Goal: Browse casually: Explore the website without a specific task or goal

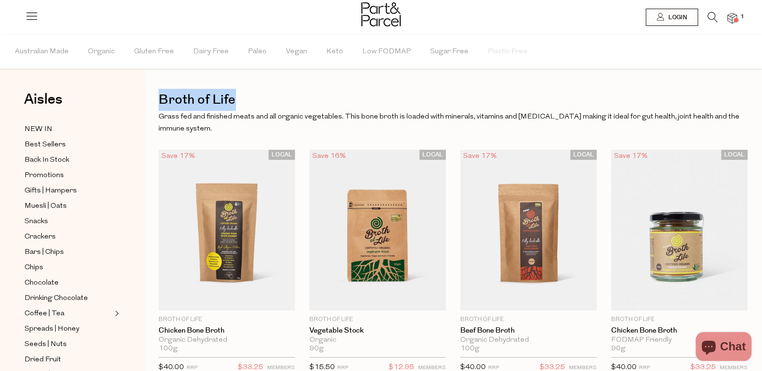
drag, startPoint x: 243, startPoint y: 102, endPoint x: 160, endPoint y: 90, distance: 84.0
click at [160, 90] on h1 "Broth of Life" at bounding box center [453, 100] width 589 height 22
copy h1 "Broth of Life"
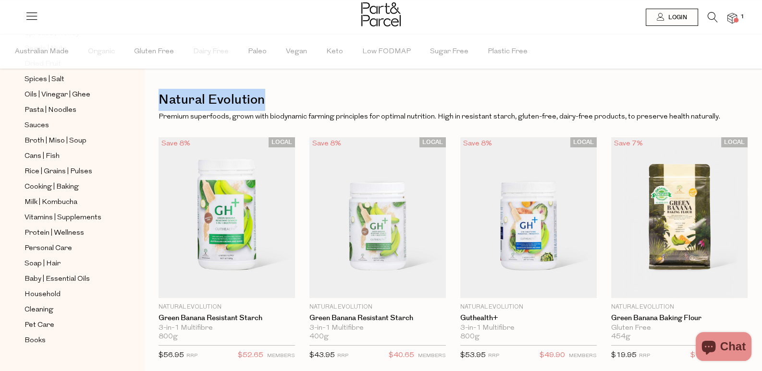
drag, startPoint x: 271, startPoint y: 103, endPoint x: 155, endPoint y: 82, distance: 118.1
copy h1 "Natural Evolution"
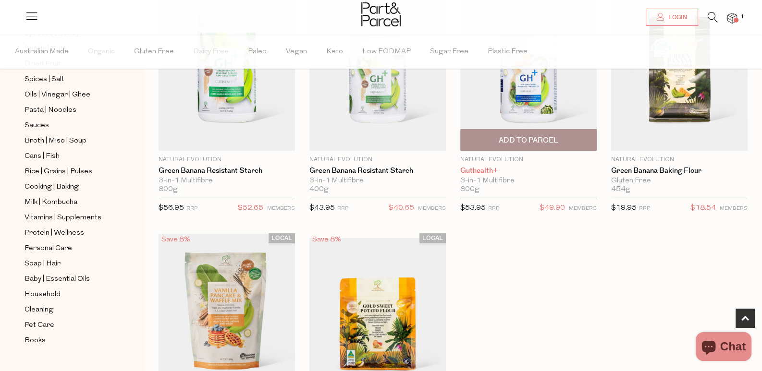
scroll to position [96, 0]
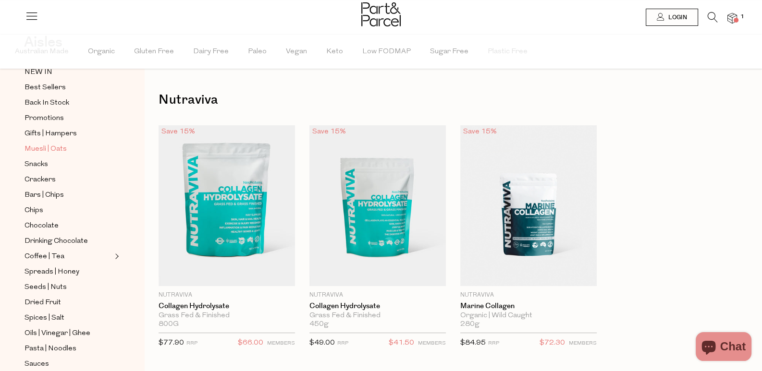
scroll to position [56, 0]
drag, startPoint x: 215, startPoint y: 102, endPoint x: 152, endPoint y: 84, distance: 65.5
click at [152, 84] on div "Nutraviva Close Browse Aisles Clear All Filter Clear Australian Made Organic Gl…" at bounding box center [453, 307] width 618 height 614
copy h1 "Nutraviva"
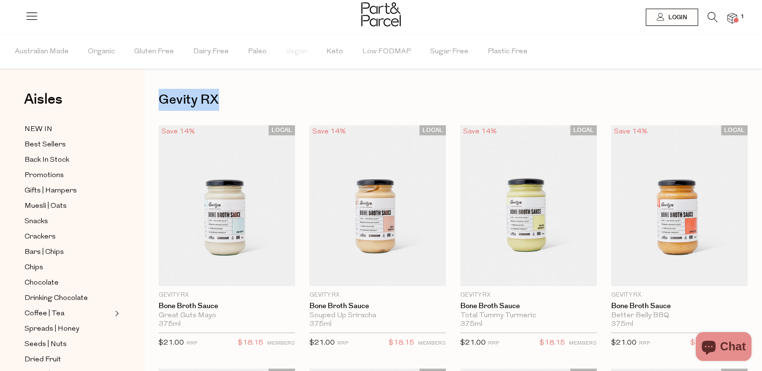
drag, startPoint x: 222, startPoint y: 98, endPoint x: 157, endPoint y: 98, distance: 65.8
copy h1 "Gevity RX"
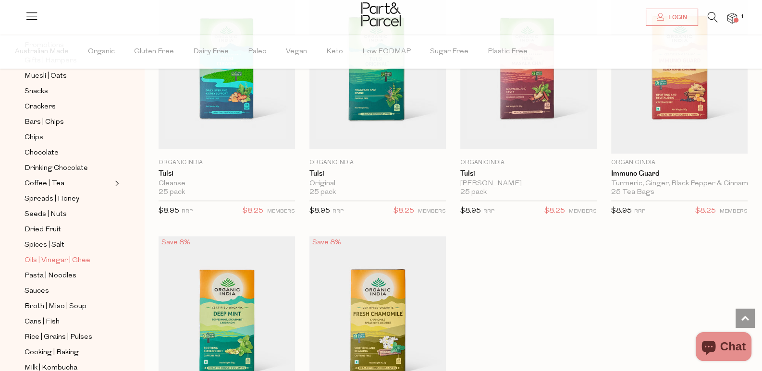
scroll to position [144, 0]
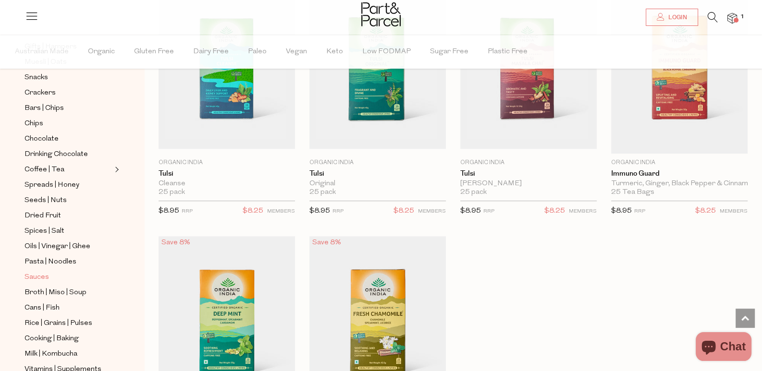
click at [37, 272] on span "Sauces" at bounding box center [37, 278] width 25 height 12
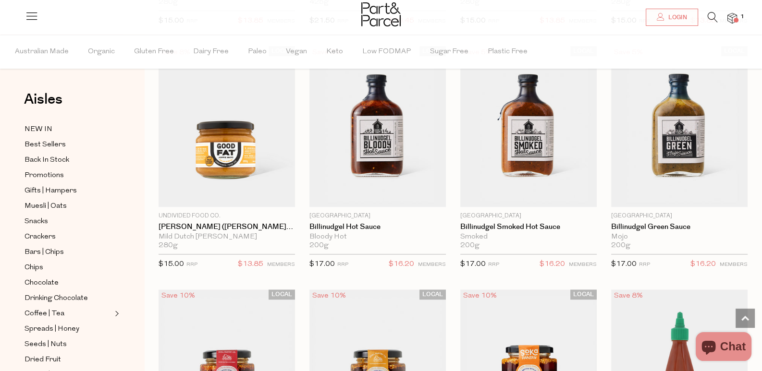
scroll to position [1633, 0]
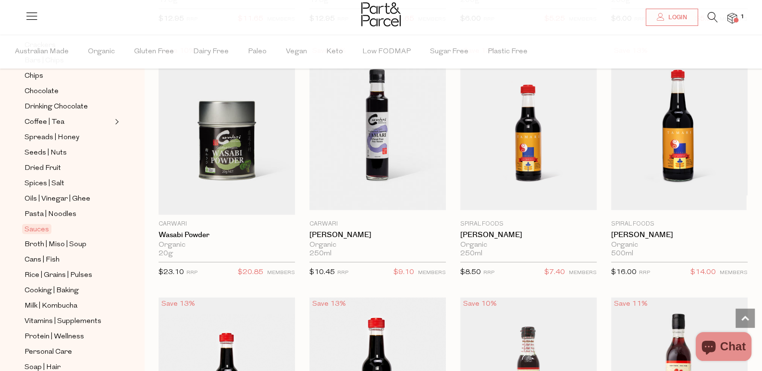
scroll to position [240, 0]
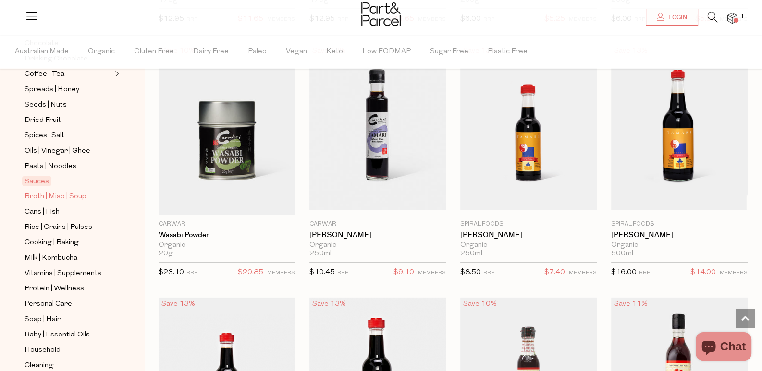
click at [61, 191] on span "Broth | Miso | Soup" at bounding box center [56, 197] width 62 height 12
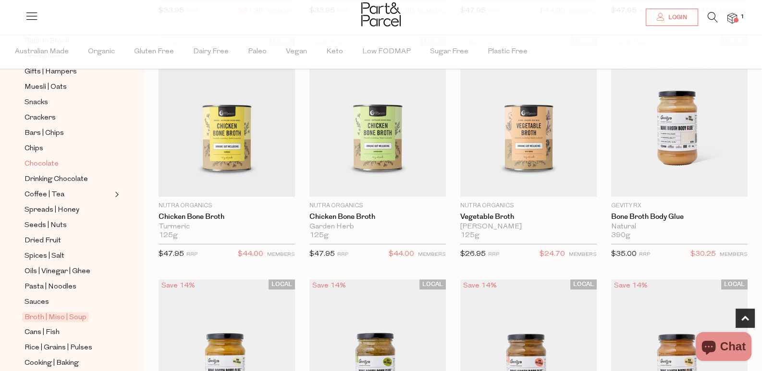
scroll to position [144, 0]
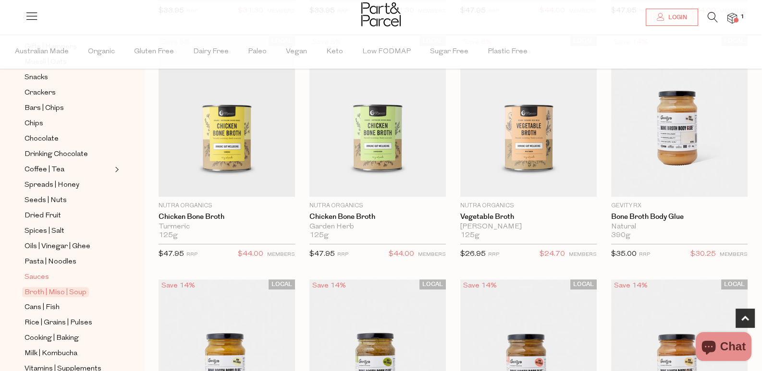
click at [44, 272] on span "Sauces" at bounding box center [37, 278] width 25 height 12
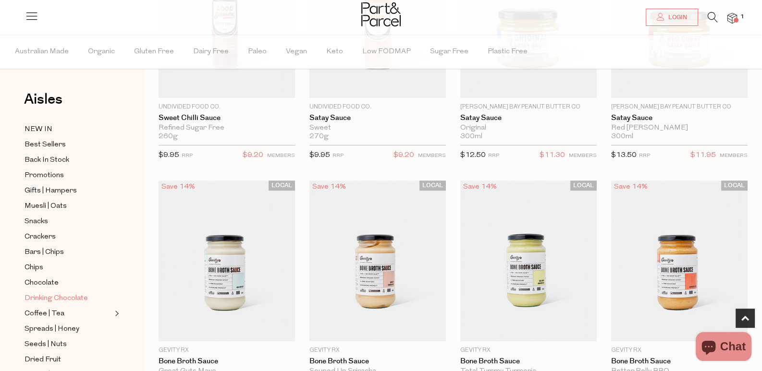
scroll to position [96, 0]
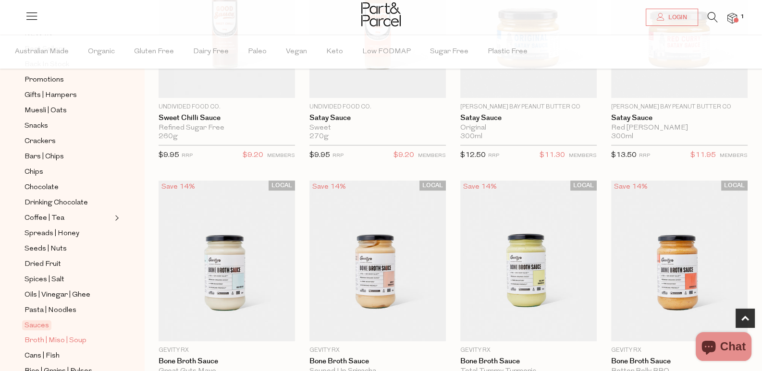
click at [54, 335] on span "Broth | Miso | Soup" at bounding box center [56, 341] width 62 height 12
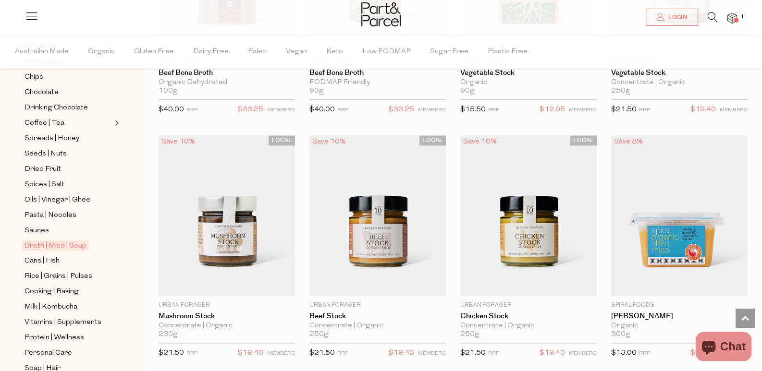
scroll to position [240, 0]
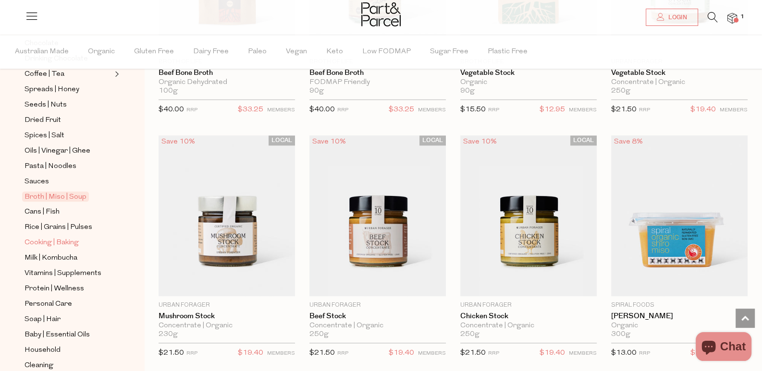
click at [61, 237] on span "Cooking | Baking" at bounding box center [52, 243] width 54 height 12
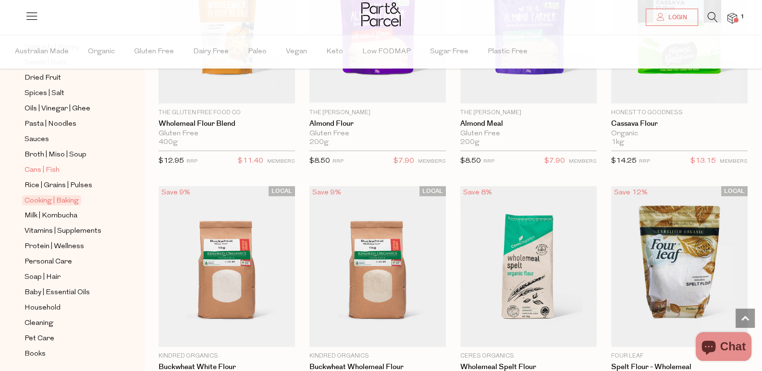
scroll to position [288, 0]
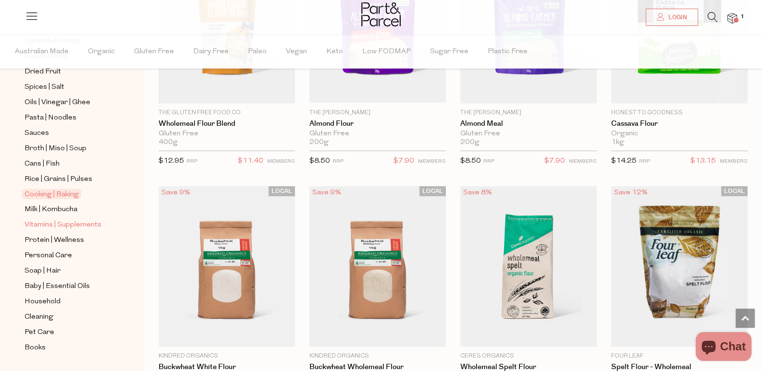
click at [65, 220] on span "Vitamins | Supplements" at bounding box center [63, 226] width 77 height 12
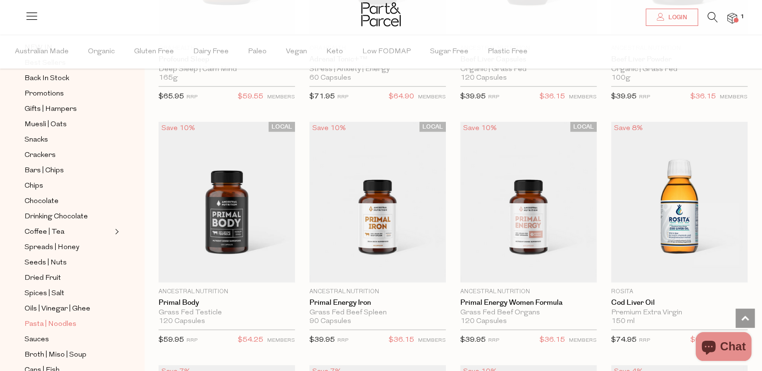
scroll to position [144, 0]
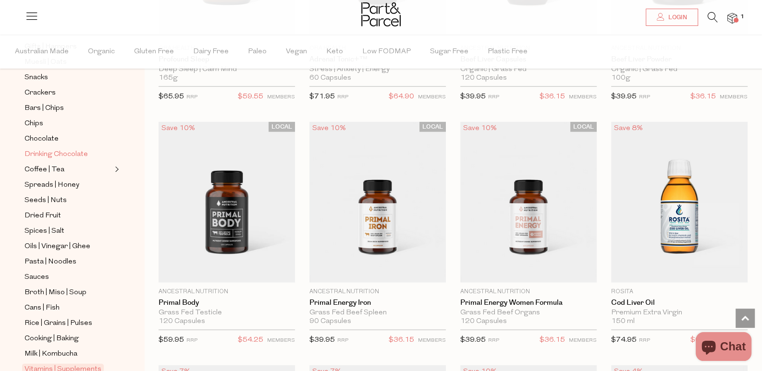
click at [62, 149] on span "Drinking Chocolate" at bounding box center [56, 155] width 63 height 12
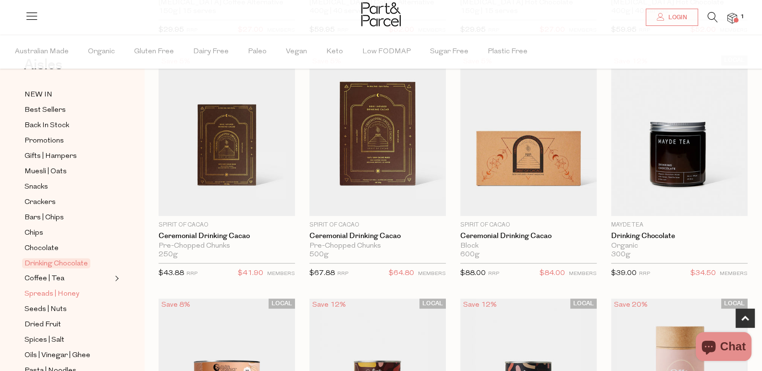
scroll to position [48, 0]
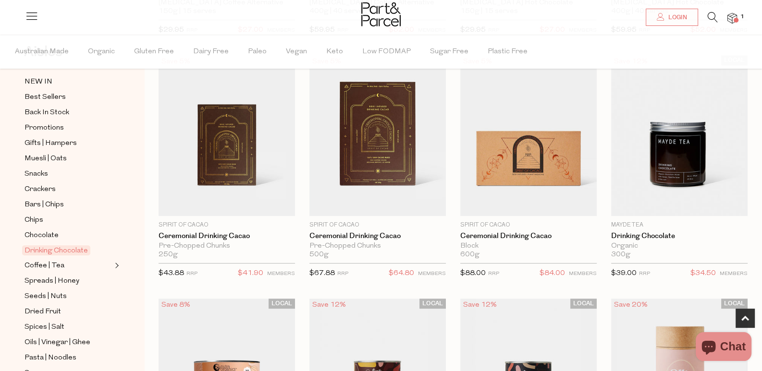
click at [38, 164] on ul "NEW IN Best Sellers Back In Stock Promotions Gifts | Hampers Muesli | Oats Snac…" at bounding box center [72, 335] width 103 height 519
click at [38, 171] on span "Snacks" at bounding box center [37, 175] width 24 height 12
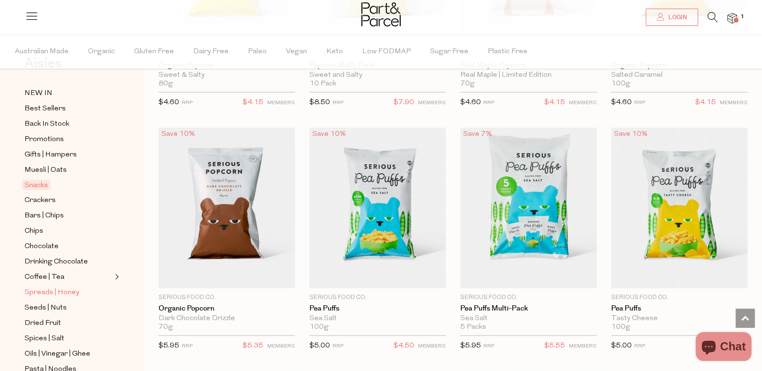
scroll to position [48, 0]
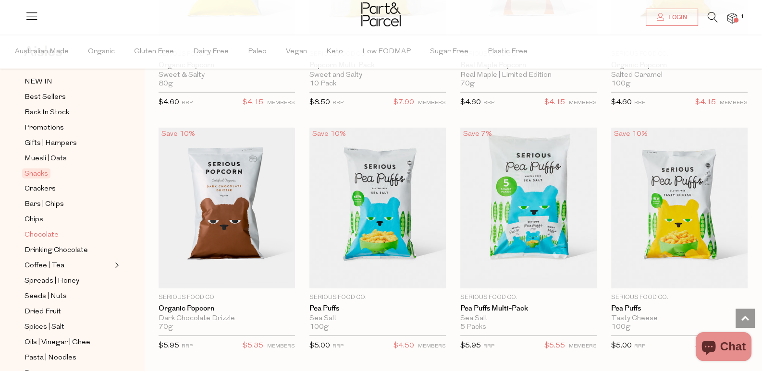
click at [37, 230] on span "Chocolate" at bounding box center [42, 236] width 34 height 12
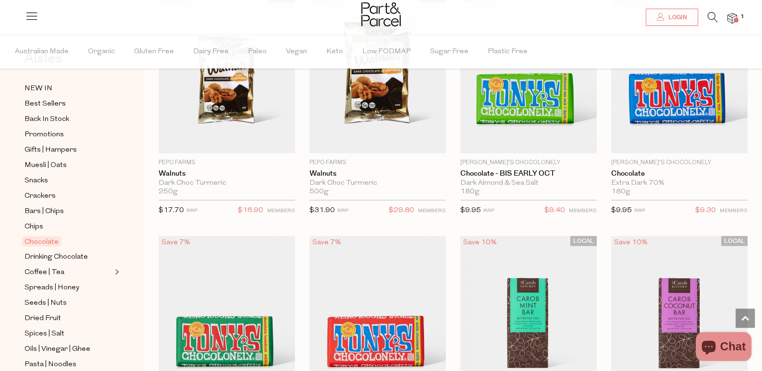
scroll to position [48, 0]
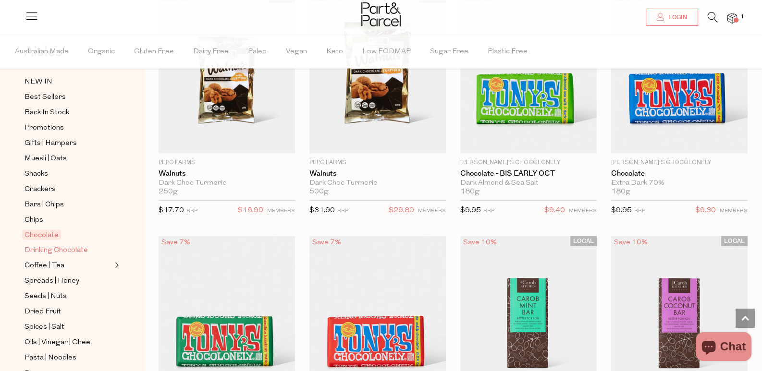
click at [61, 245] on span "Drinking Chocolate" at bounding box center [56, 251] width 63 height 12
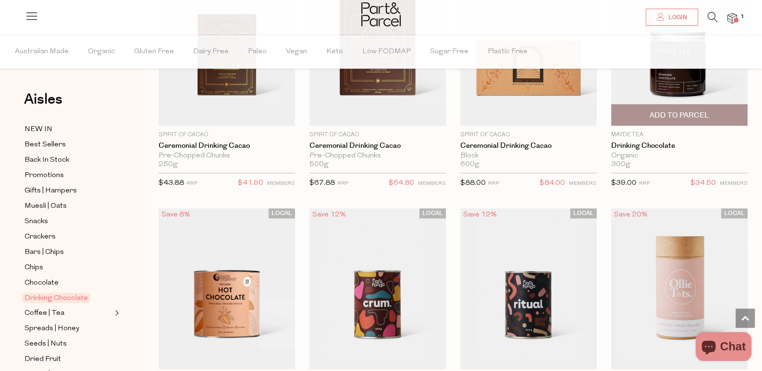
scroll to position [721, 0]
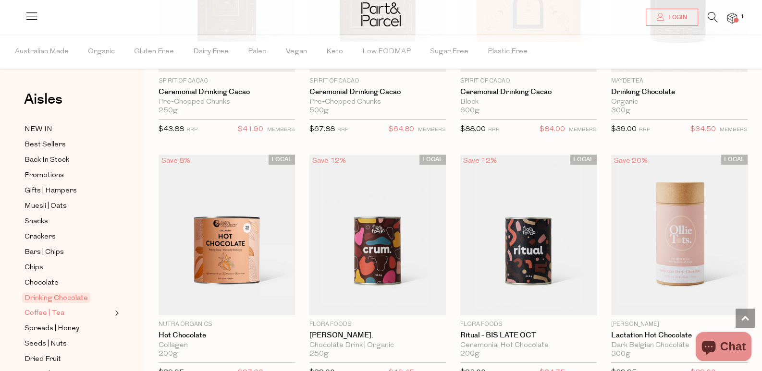
click at [53, 308] on span "Coffee | Tea" at bounding box center [45, 314] width 40 height 12
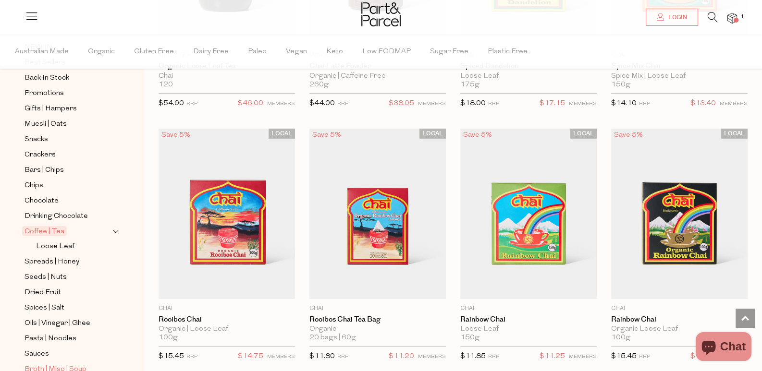
scroll to position [144, 0]
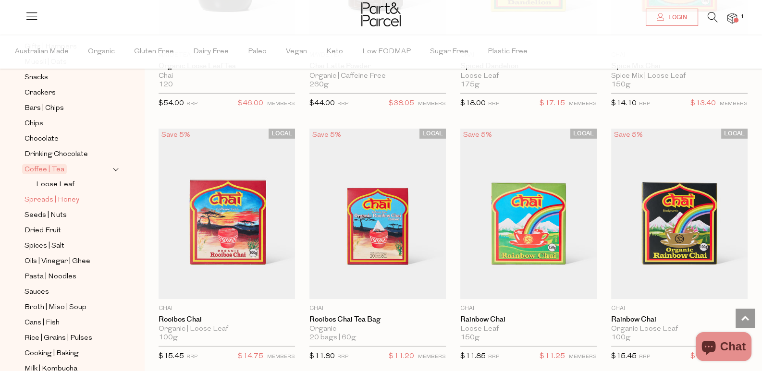
click at [63, 195] on span "Spreads | Honey" at bounding box center [52, 201] width 55 height 12
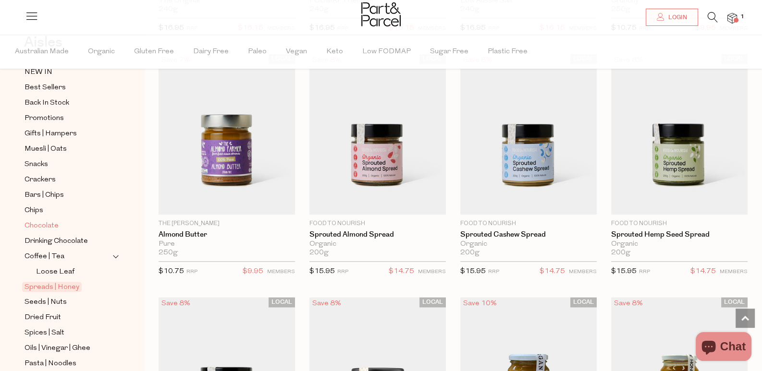
scroll to position [96, 0]
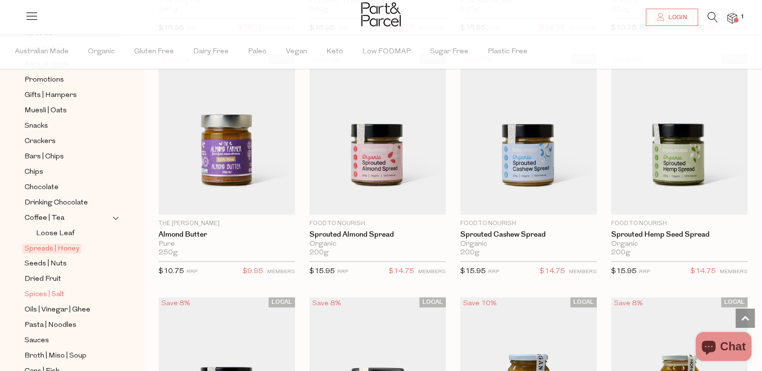
click at [50, 289] on span "Spices | Salt" at bounding box center [45, 295] width 40 height 12
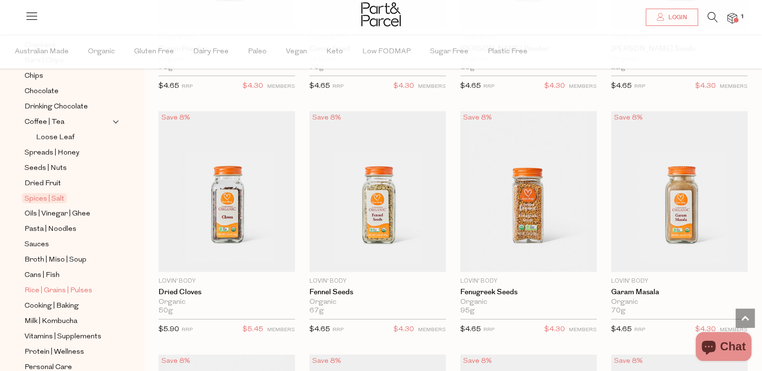
scroll to position [240, 0]
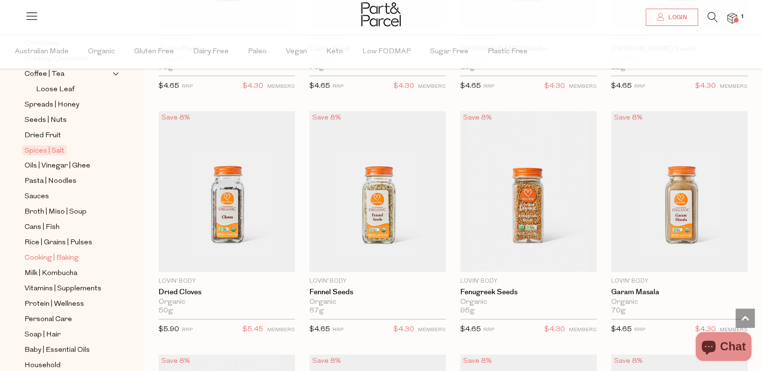
click at [63, 253] on span "Cooking | Baking" at bounding box center [52, 259] width 54 height 12
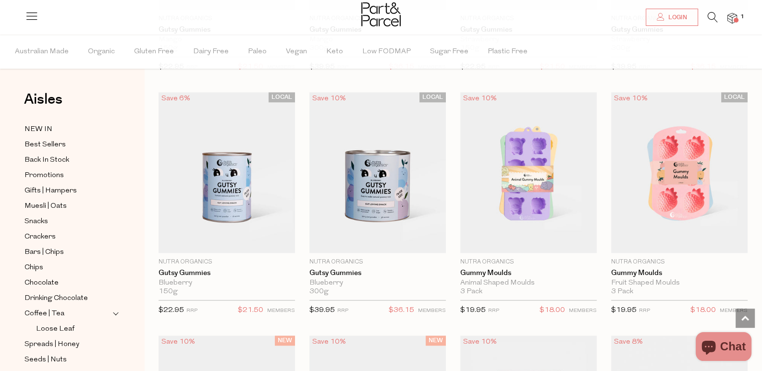
scroll to position [1302, 0]
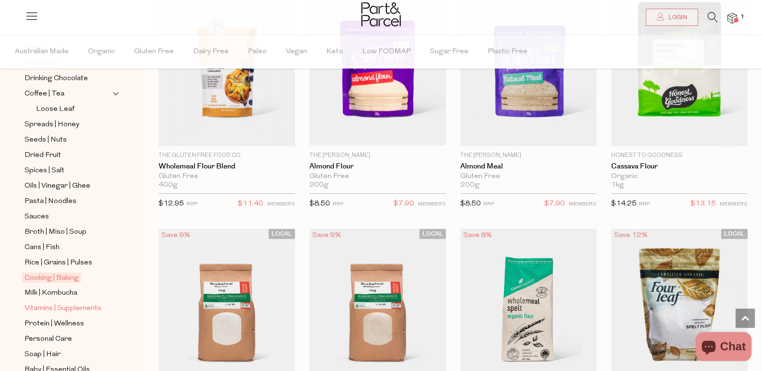
scroll to position [240, 0]
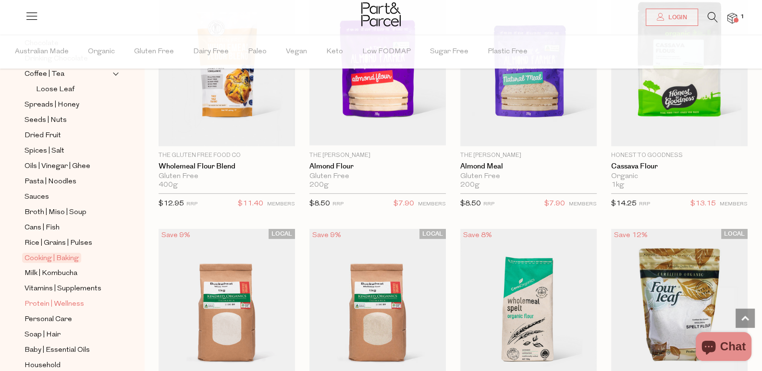
click at [61, 299] on span "Protein | Wellness" at bounding box center [55, 305] width 60 height 12
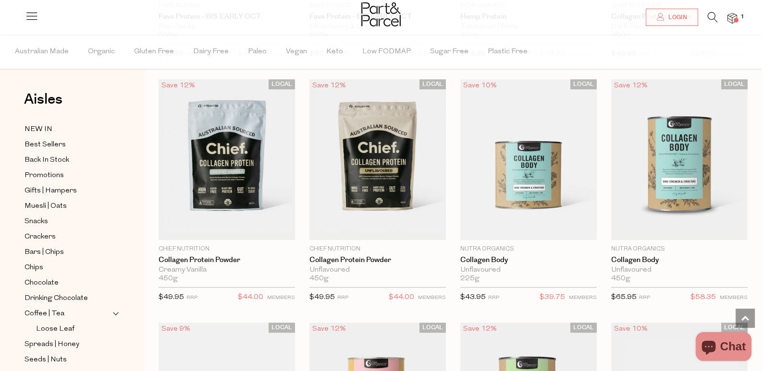
scroll to position [816, 0]
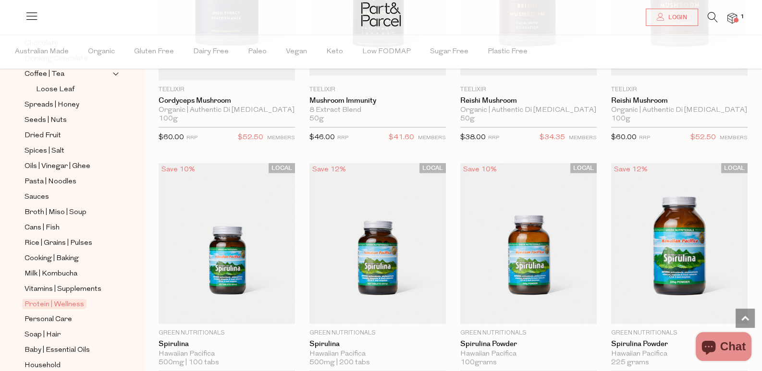
scroll to position [311, 0]
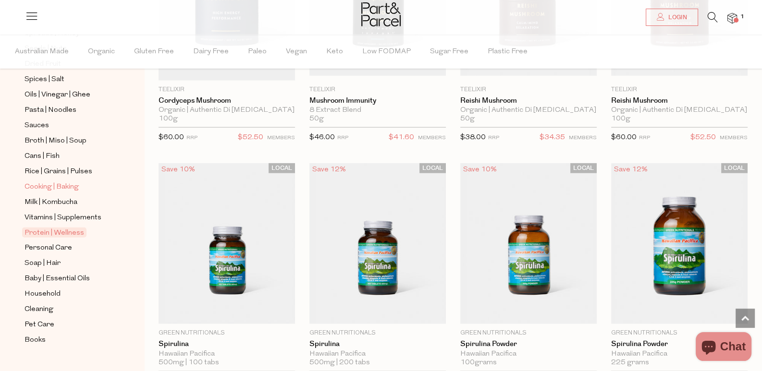
click at [59, 182] on span "Cooking | Baking" at bounding box center [52, 188] width 54 height 12
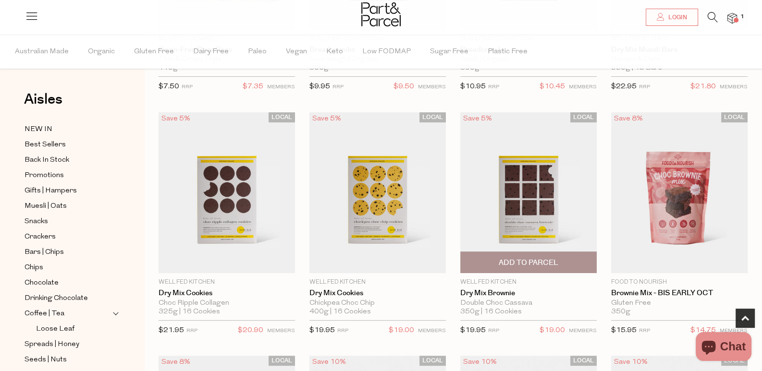
scroll to position [240, 0]
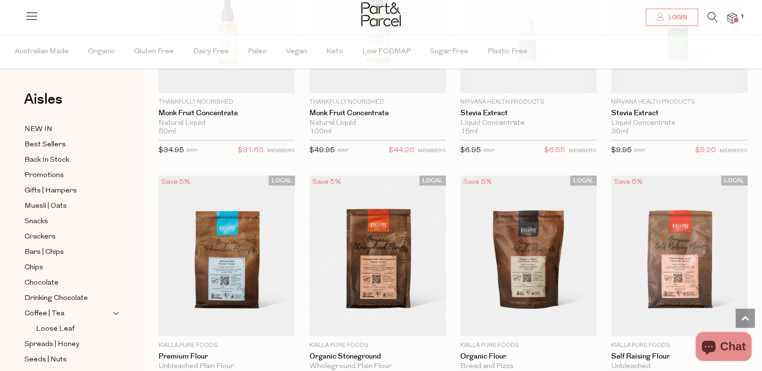
scroll to position [2931, 0]
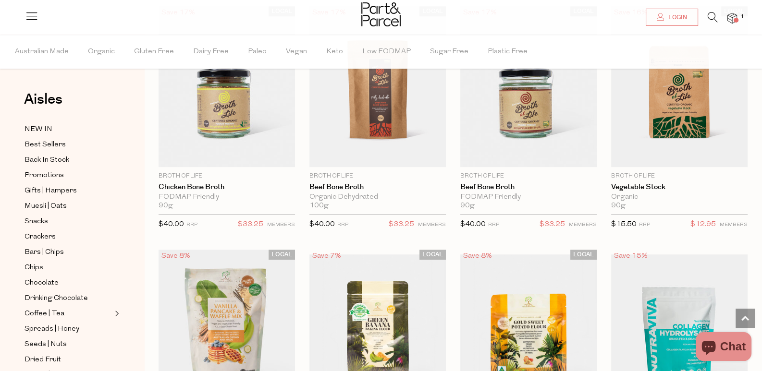
scroll to position [756, 0]
